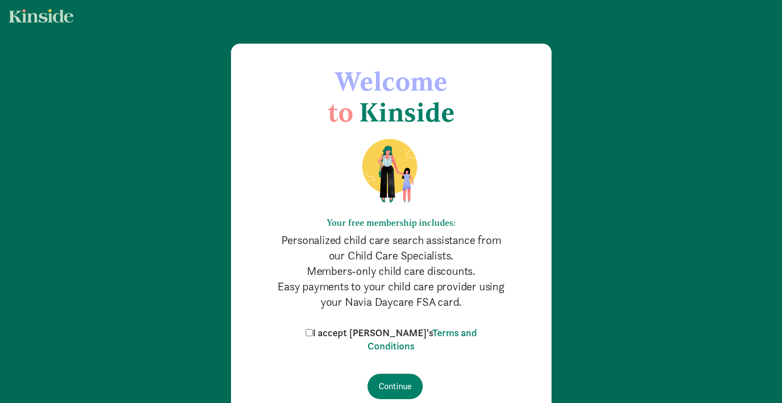
scroll to position [55, 0]
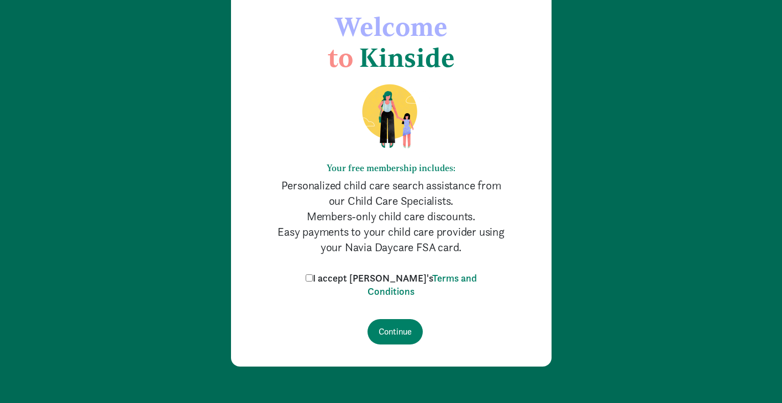
click at [313, 275] on input "I accept [PERSON_NAME]'s Terms and Conditions" at bounding box center [309, 278] width 7 height 7
checkbox input "true"
click at [400, 337] on input "Continue" at bounding box center [394, 331] width 55 height 25
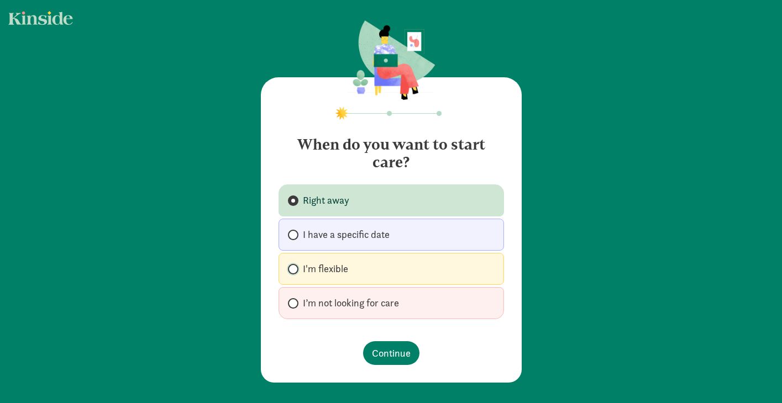
click at [292, 270] on input "I'm flexible" at bounding box center [291, 269] width 7 height 7
radio input "true"
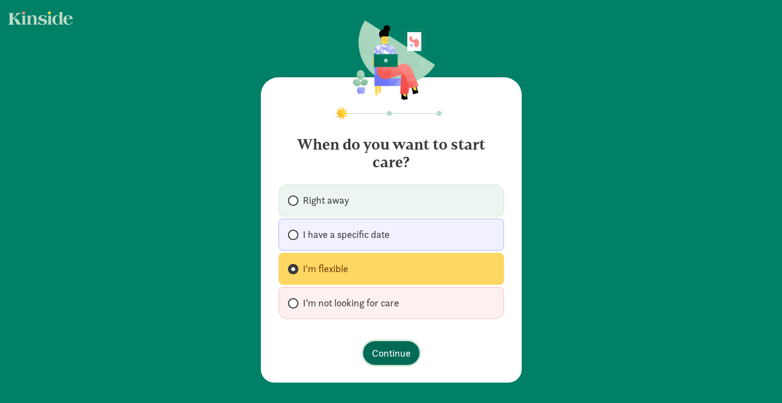
click at [390, 358] on span "Continue" at bounding box center [391, 353] width 39 height 15
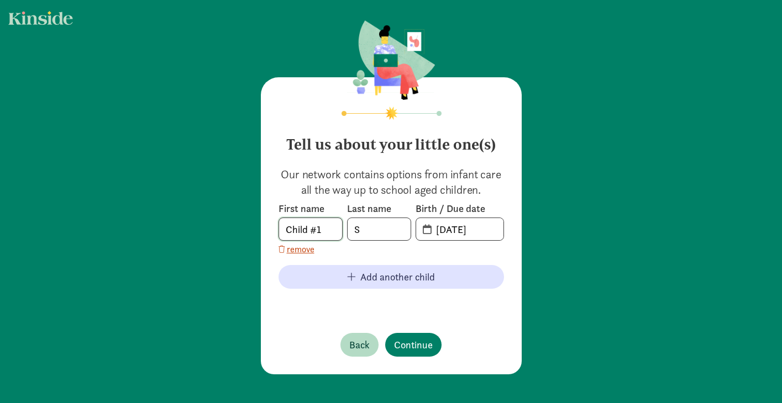
drag, startPoint x: 325, startPoint y: 232, endPoint x: 280, endPoint y: 223, distance: 46.8
click at [280, 223] on input "Child #1" at bounding box center [310, 229] width 63 height 22
type input "[PERSON_NAME]"
click at [361, 230] on input "S" at bounding box center [379, 229] width 63 height 22
type input "[PERSON_NAME]"
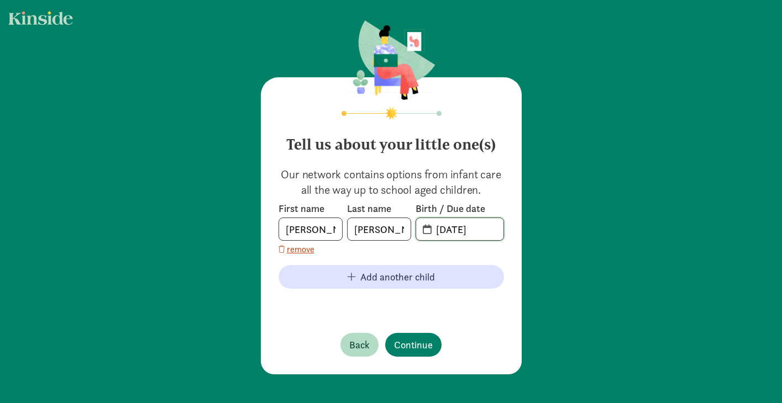
drag, startPoint x: 496, startPoint y: 227, endPoint x: 433, endPoint y: 227, distance: 62.4
click at [433, 227] on input "[DATE]" at bounding box center [466, 229] width 74 height 22
type input "[DATE]"
click at [416, 350] on span "Continue" at bounding box center [413, 345] width 39 height 15
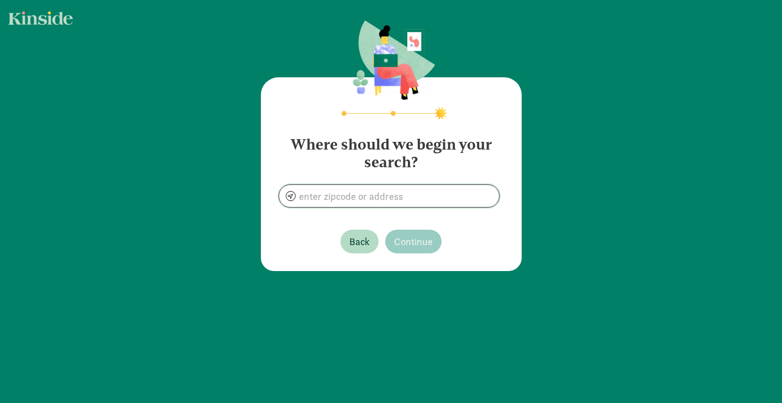
click at [378, 195] on input at bounding box center [389, 196] width 220 height 22
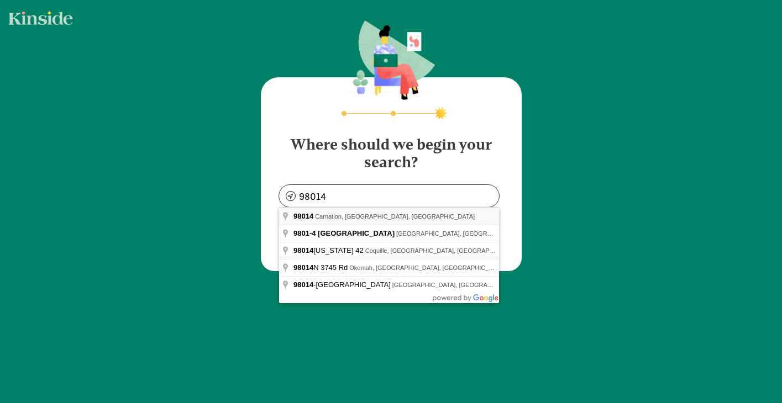
type input "Carnation, WA 98014, [GEOGRAPHIC_DATA]"
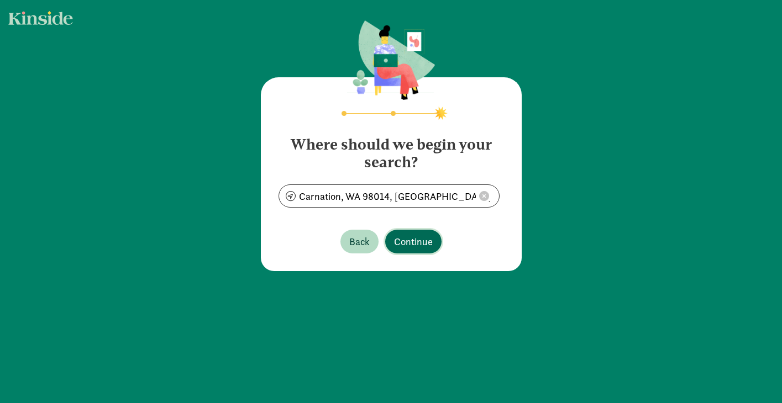
click at [415, 248] on span "Continue" at bounding box center [413, 241] width 39 height 15
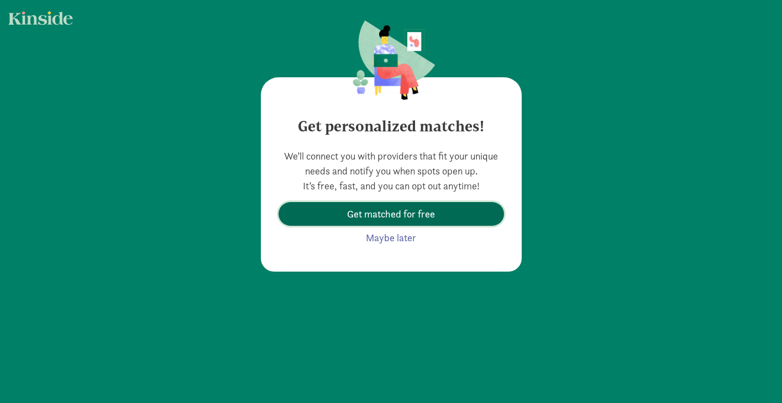
click at [396, 214] on span "Get matched for free" at bounding box center [391, 214] width 88 height 15
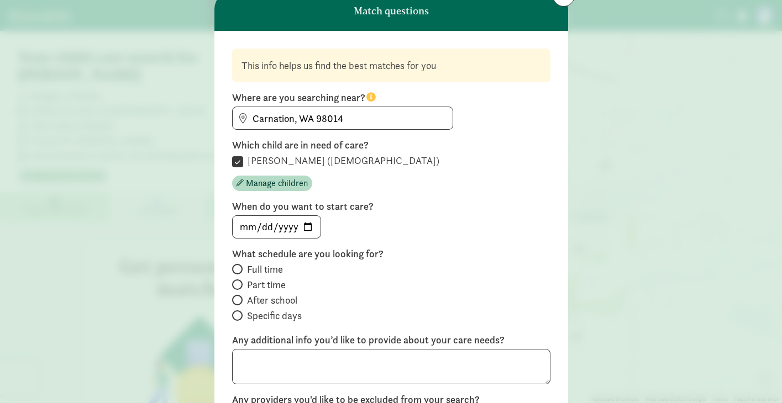
scroll to position [49, 0]
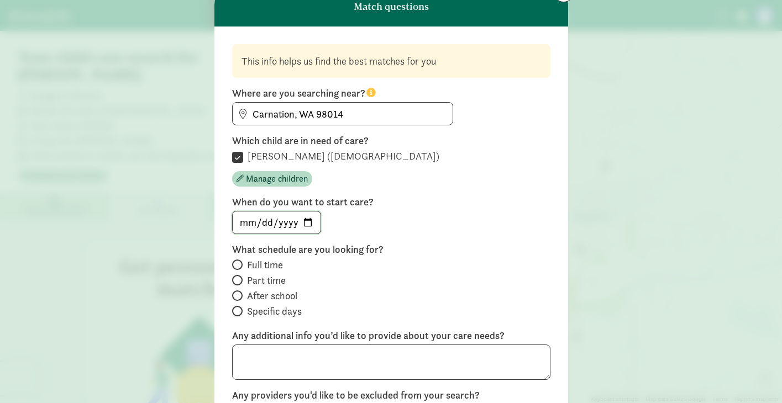
click at [308, 220] on input "date" at bounding box center [277, 223] width 88 height 22
type input "[DATE]"
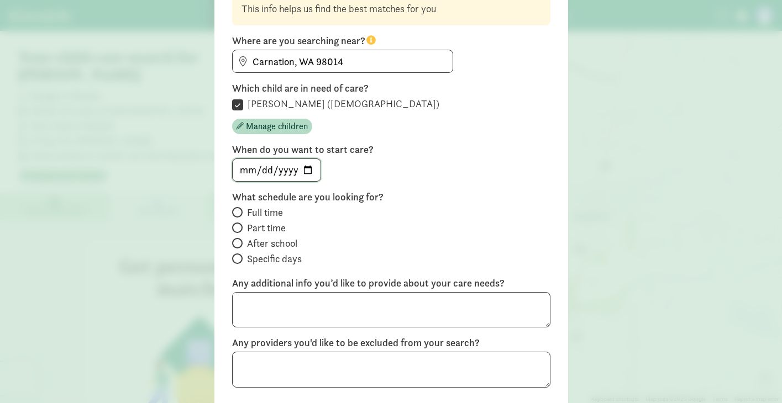
scroll to position [104, 0]
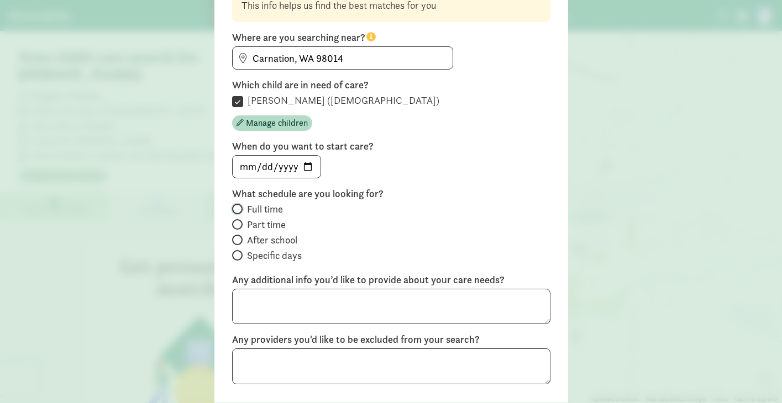
click at [238, 209] on input "Full time" at bounding box center [235, 209] width 7 height 7
radio input "true"
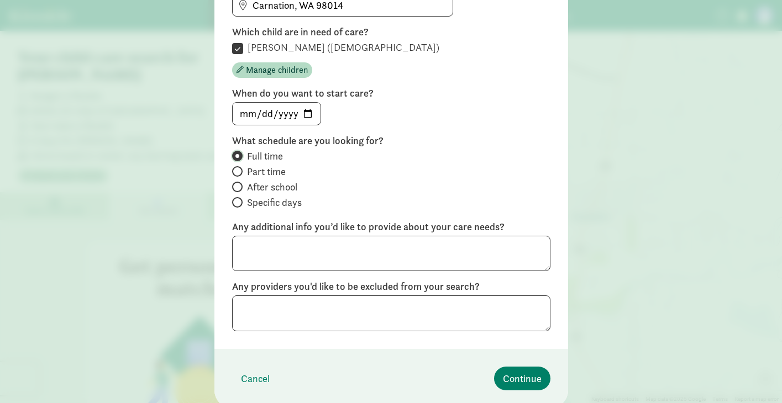
scroll to position [192, 0]
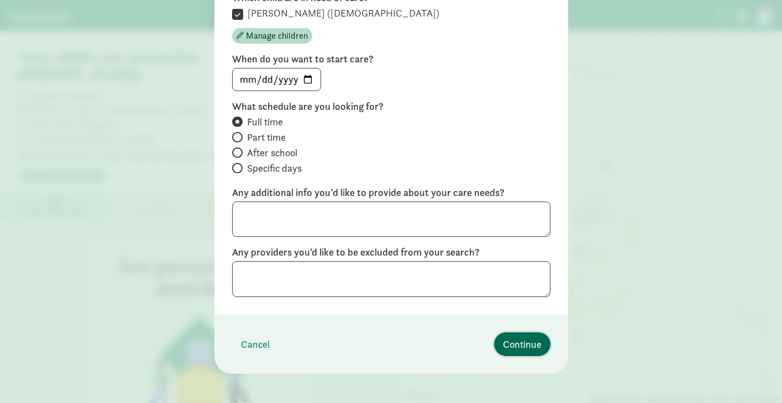
click at [512, 345] on span "Continue" at bounding box center [522, 344] width 39 height 15
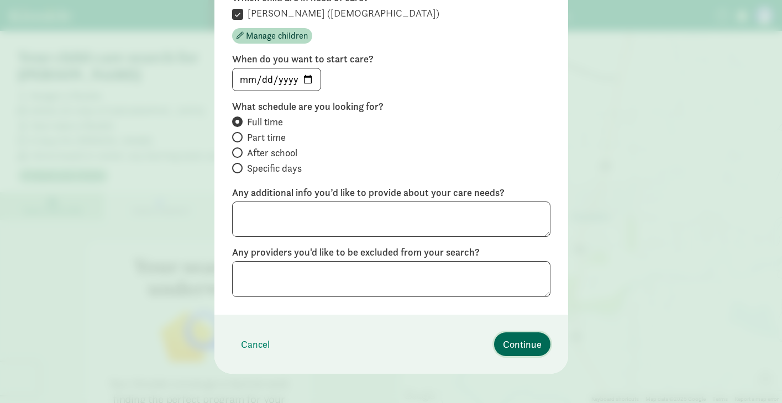
scroll to position [49, 0]
